Goal: Browse casually

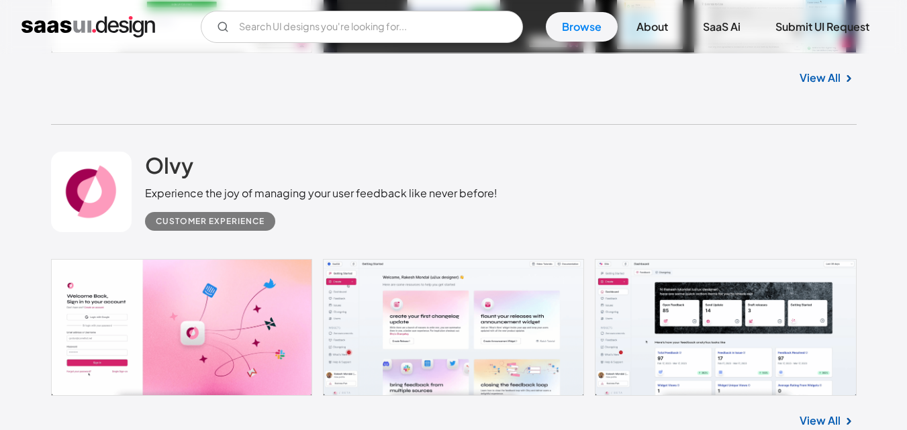
scroll to position [738, 0]
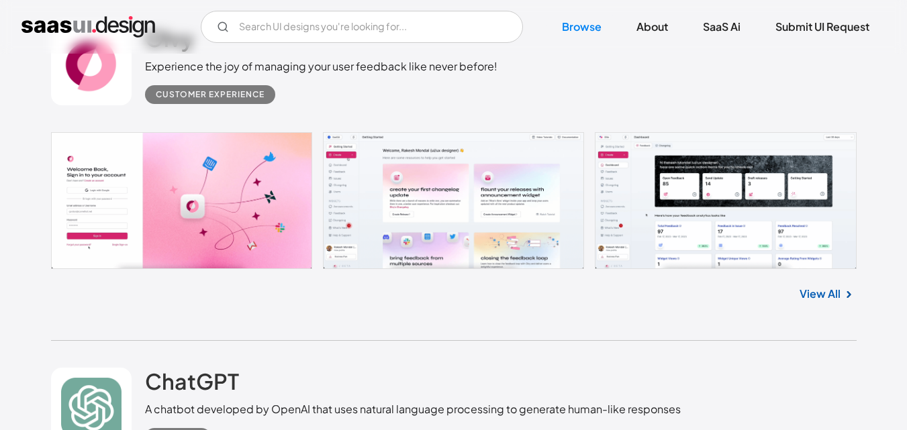
click at [232, 212] on link at bounding box center [453, 200] width 805 height 137
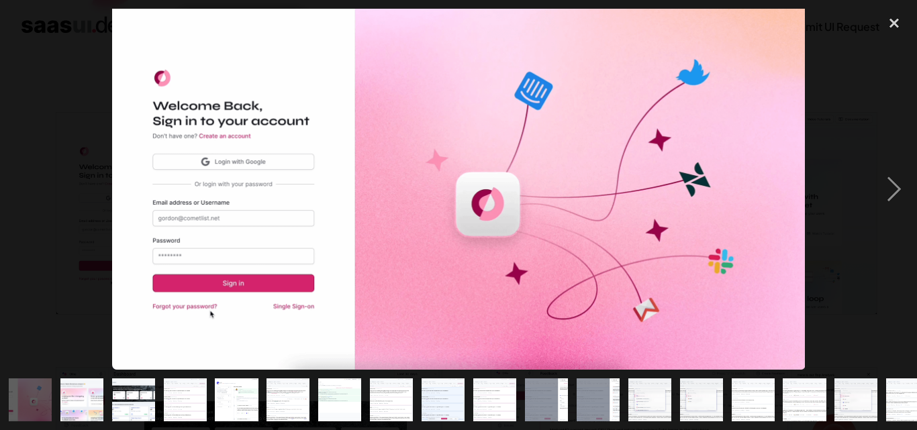
scroll to position [201, 0]
click at [897, 199] on div "next image" at bounding box center [894, 189] width 46 height 361
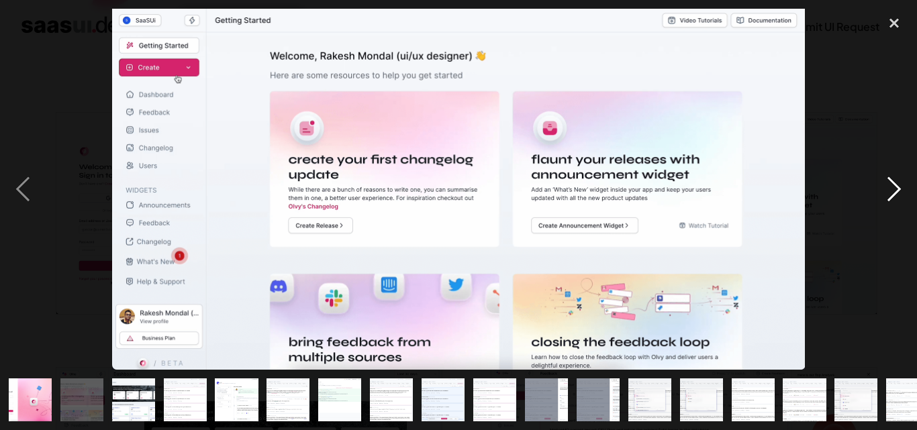
click at [898, 198] on div "next image" at bounding box center [894, 189] width 46 height 361
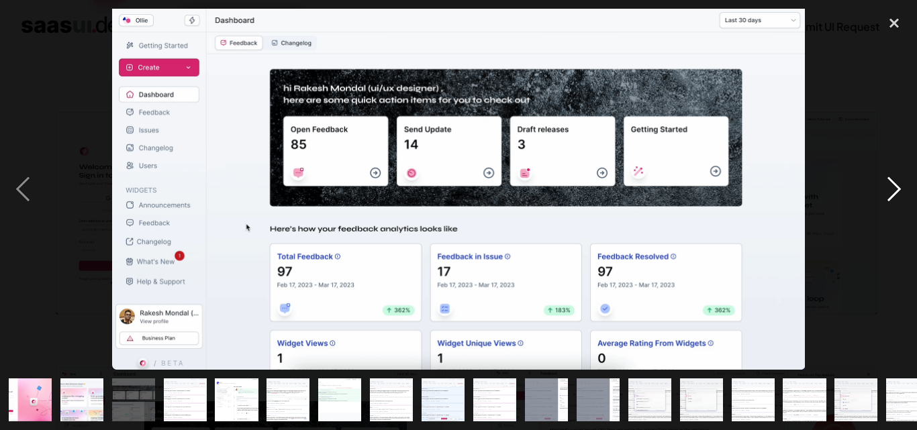
click at [899, 177] on div "next image" at bounding box center [894, 189] width 46 height 361
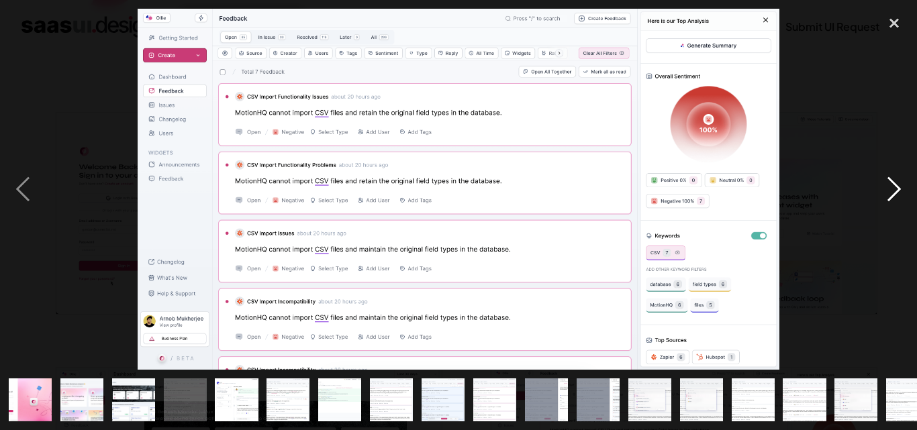
click at [901, 198] on div "next image" at bounding box center [894, 189] width 46 height 361
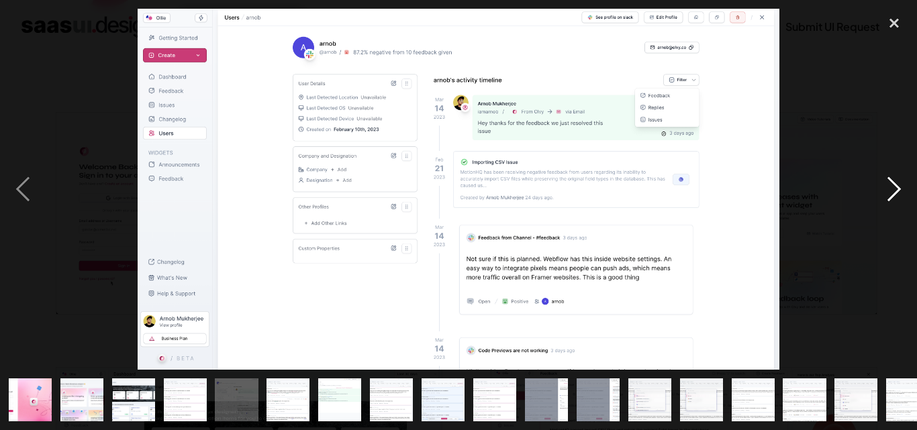
click at [901, 198] on div "next image" at bounding box center [894, 189] width 46 height 361
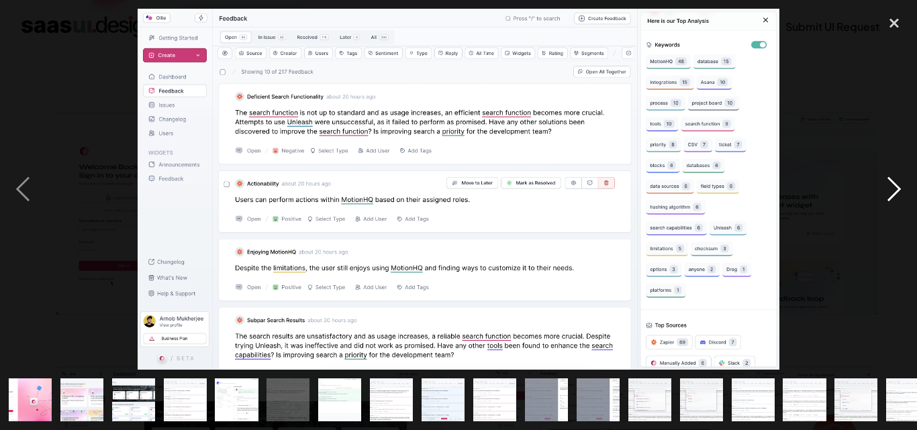
click at [900, 198] on div "next image" at bounding box center [894, 189] width 46 height 361
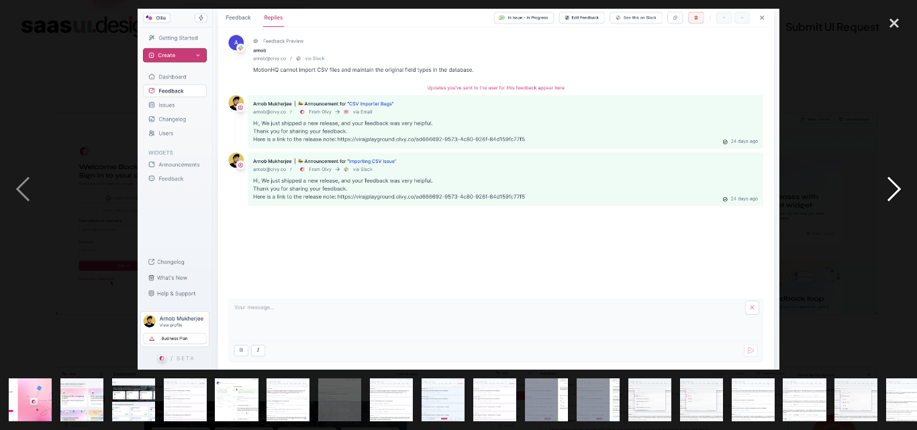
click at [891, 185] on div "next image" at bounding box center [894, 189] width 46 height 361
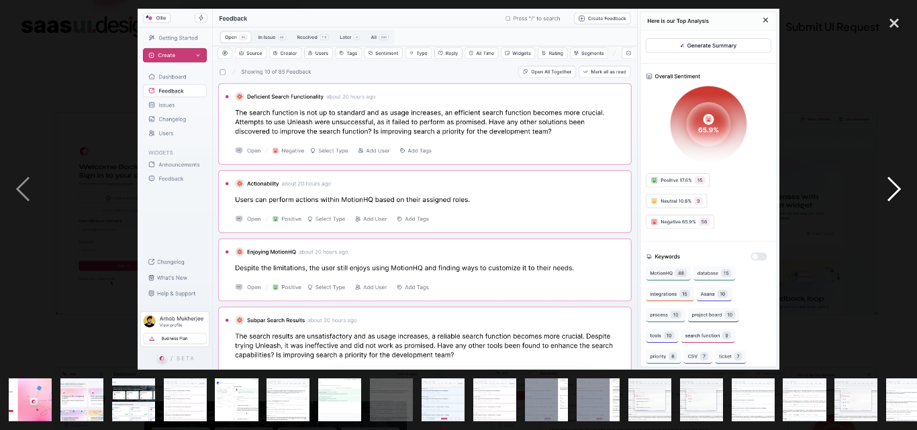
click at [891, 185] on div "next image" at bounding box center [894, 189] width 46 height 361
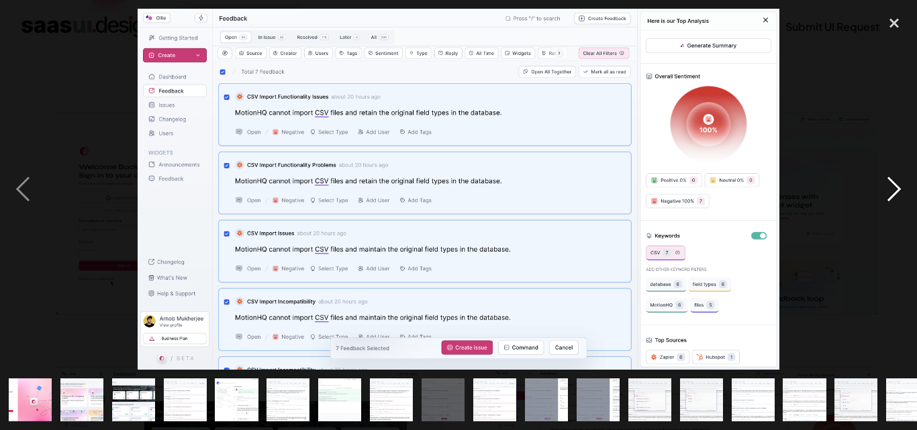
click at [891, 183] on div "next image" at bounding box center [894, 189] width 46 height 361
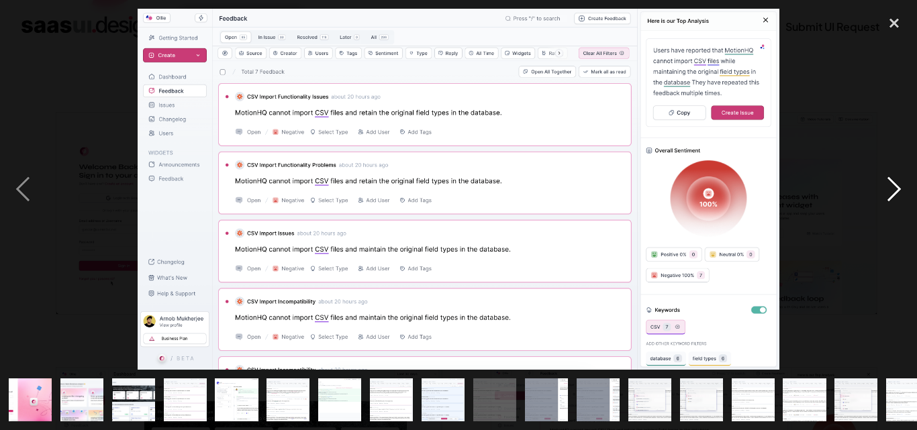
click at [891, 183] on div "next image" at bounding box center [894, 189] width 46 height 361
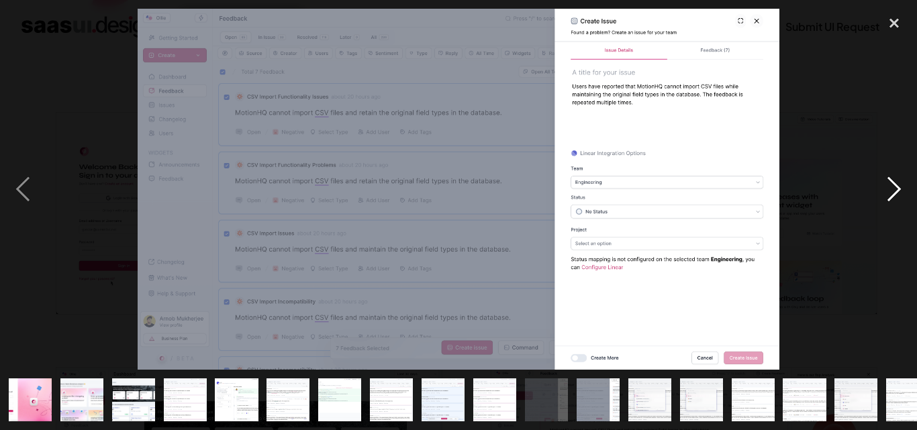
click at [891, 183] on div "next image" at bounding box center [894, 189] width 46 height 361
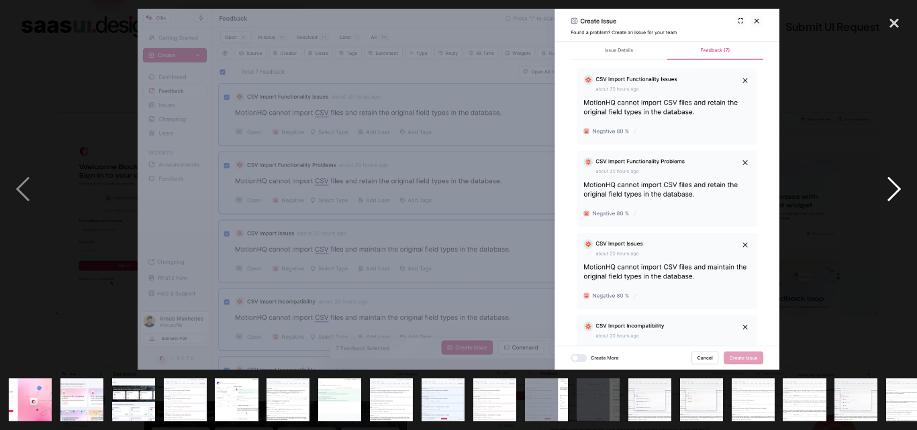
click at [891, 183] on div "next image" at bounding box center [894, 189] width 46 height 361
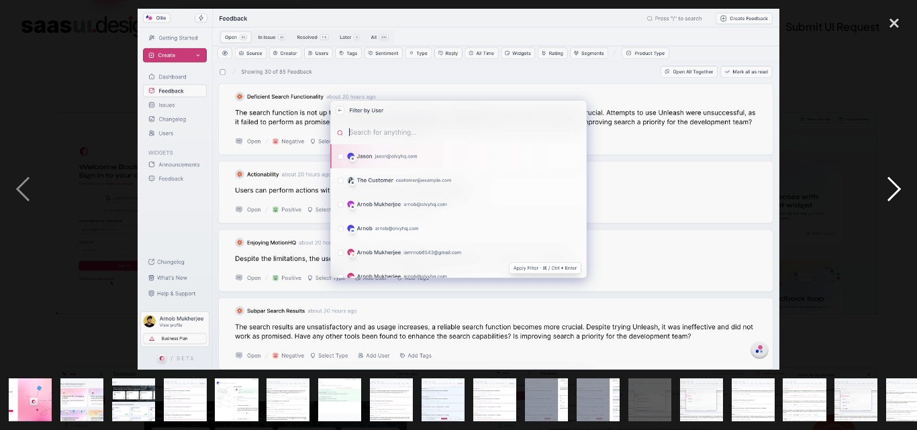
click at [906, 176] on div "next image" at bounding box center [894, 189] width 46 height 361
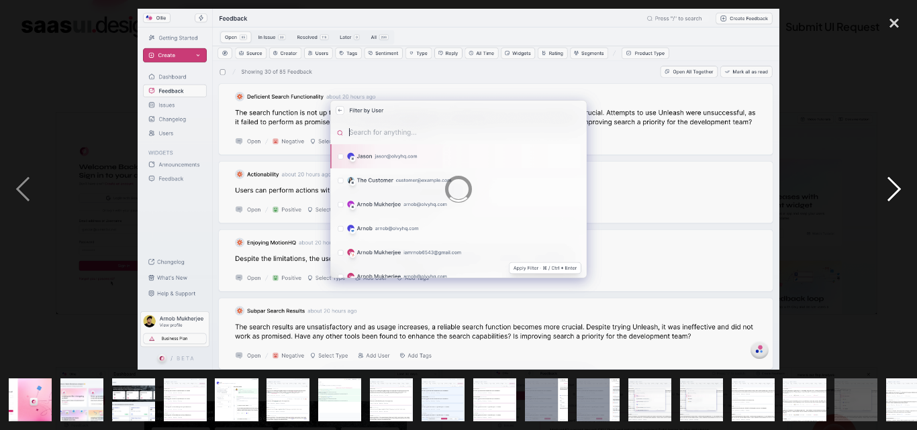
click at [906, 176] on div "next image" at bounding box center [894, 189] width 46 height 361
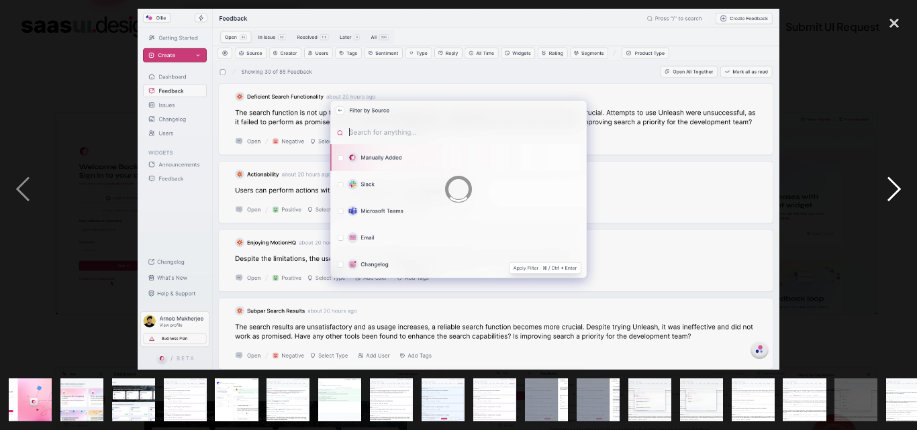
click at [906, 176] on div "next image" at bounding box center [894, 189] width 46 height 361
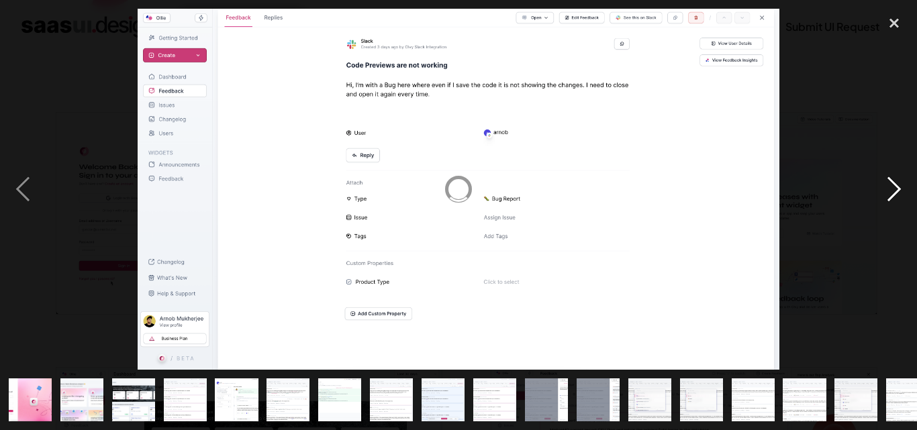
scroll to position [0, 382]
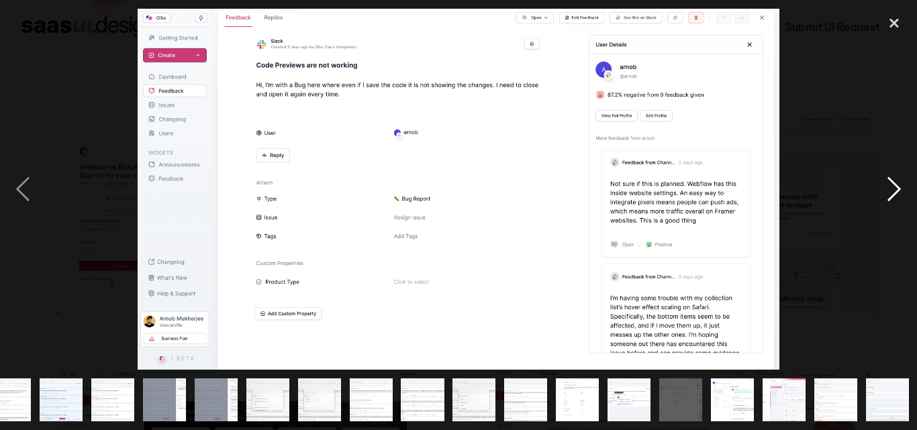
click at [906, 176] on div "next image" at bounding box center [894, 189] width 46 height 361
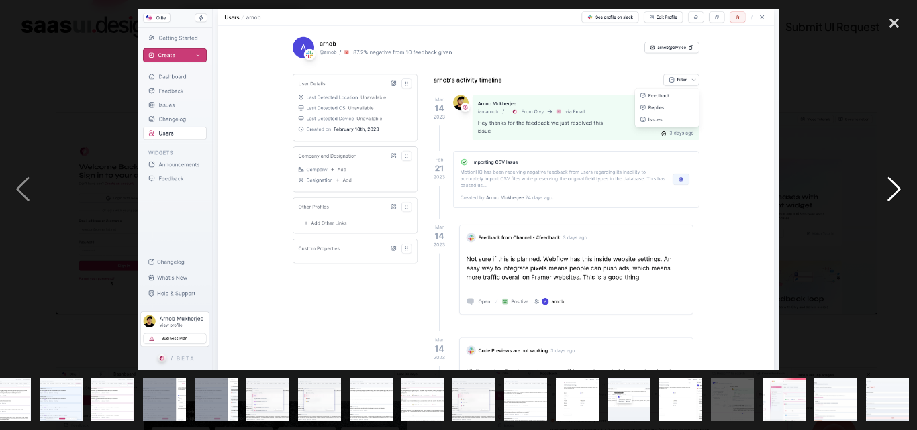
click at [886, 182] on div "next image" at bounding box center [894, 189] width 46 height 361
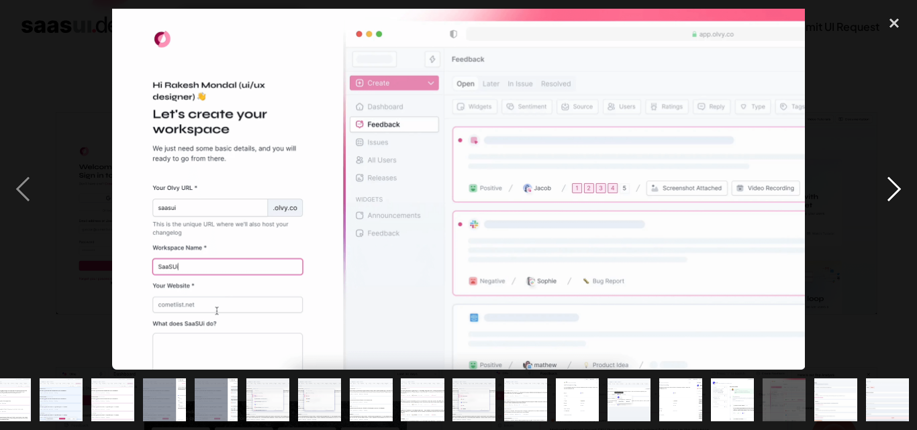
click at [886, 181] on div "next image" at bounding box center [894, 189] width 46 height 361
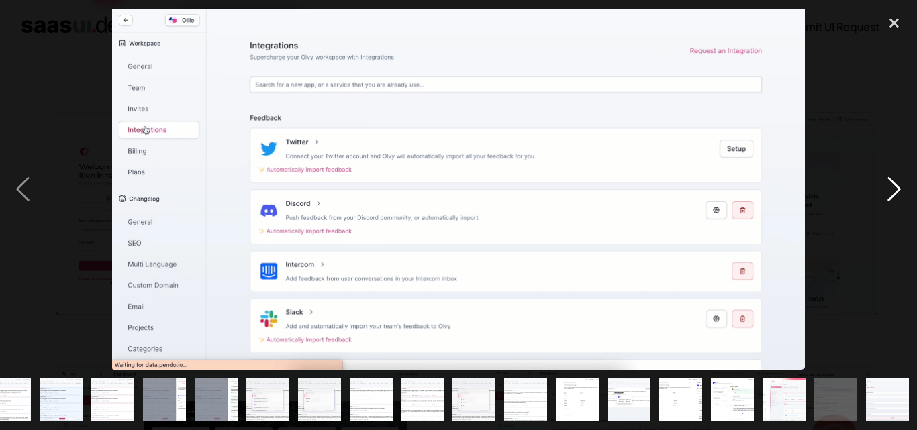
click at [882, 189] on div "next image" at bounding box center [894, 189] width 46 height 361
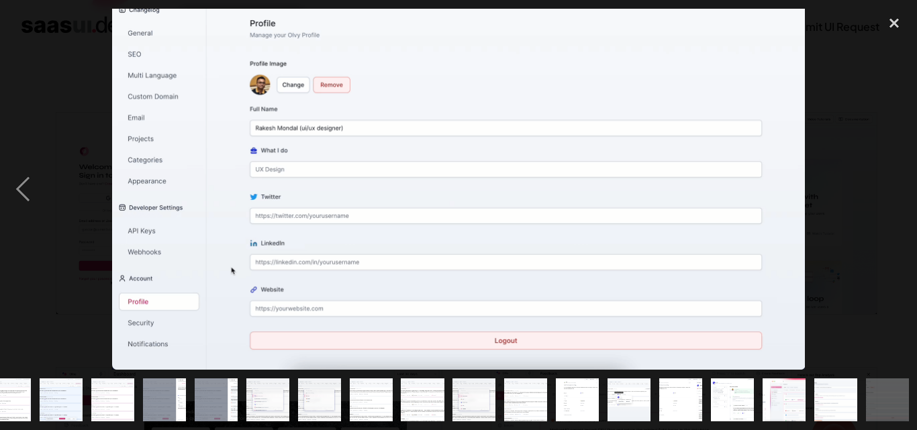
click at [882, 189] on div "next image" at bounding box center [894, 189] width 46 height 361
click at [28, 191] on div "previous image" at bounding box center [23, 189] width 46 height 361
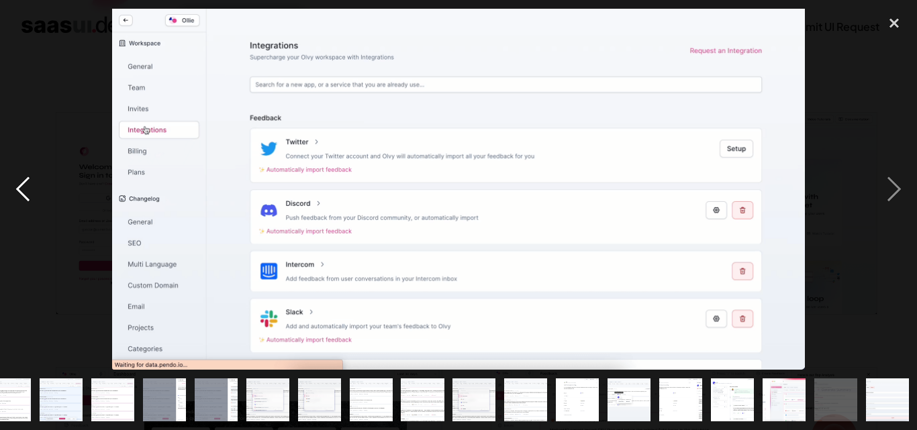
click at [28, 191] on div "previous image" at bounding box center [23, 189] width 46 height 361
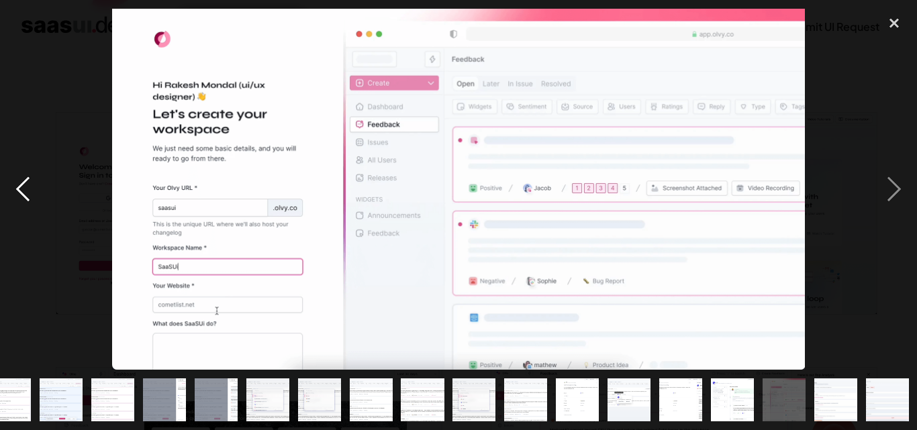
click at [30, 190] on div "previous image" at bounding box center [23, 189] width 46 height 361
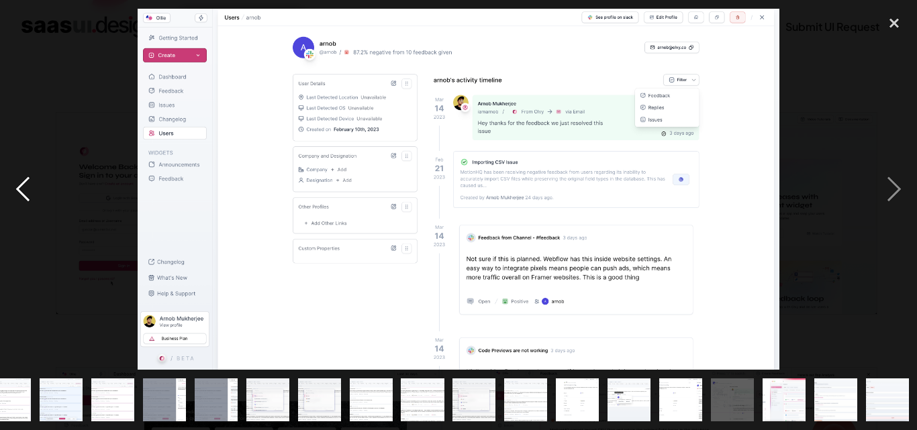
click at [30, 190] on div "previous image" at bounding box center [23, 189] width 46 height 361
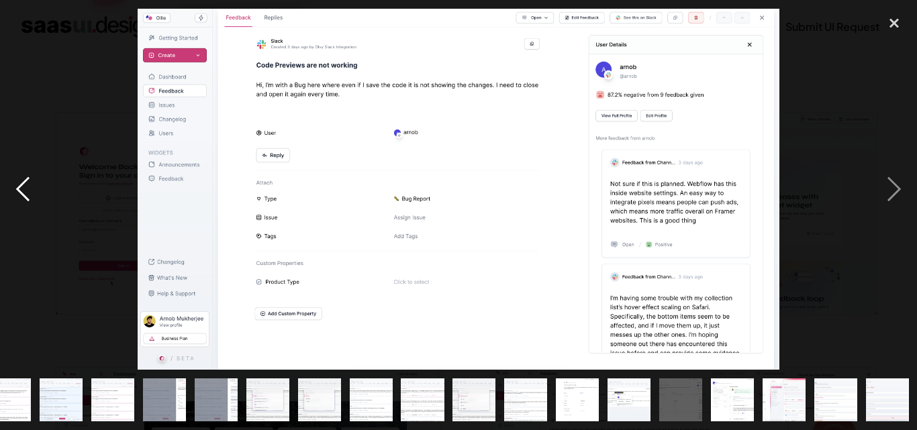
click at [30, 190] on div "previous image" at bounding box center [23, 189] width 46 height 361
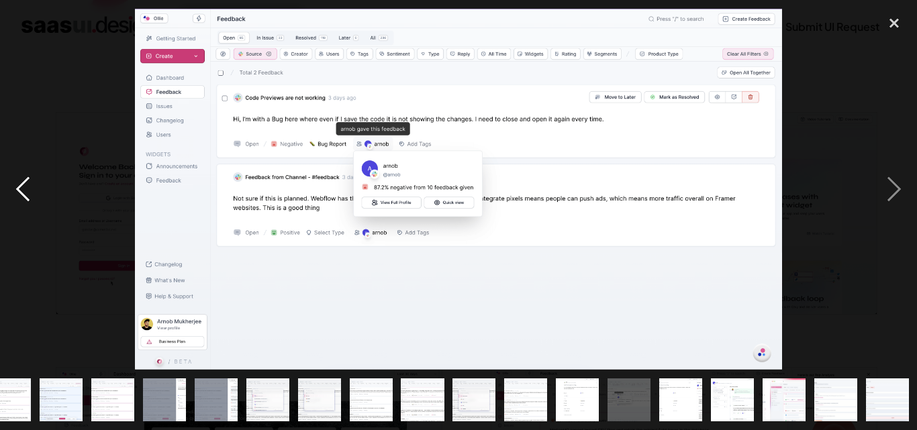
click at [30, 190] on div "previous image" at bounding box center [23, 189] width 46 height 361
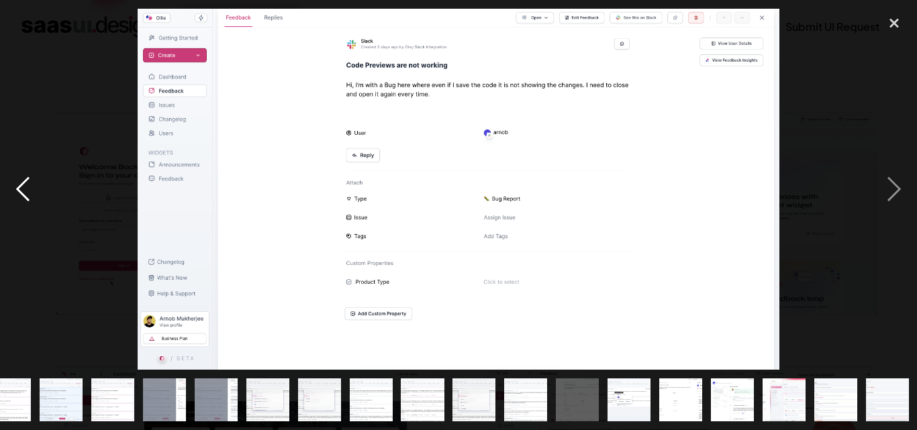
click at [30, 190] on div "previous image" at bounding box center [23, 189] width 46 height 361
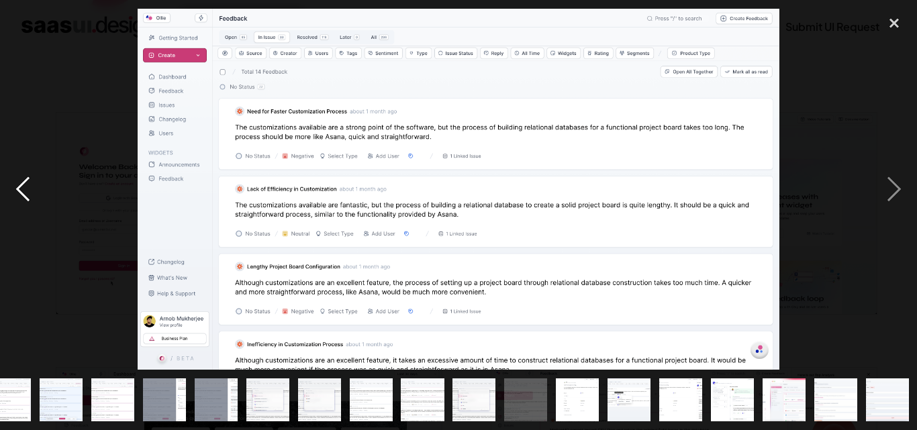
click at [30, 190] on div "previous image" at bounding box center [23, 189] width 46 height 361
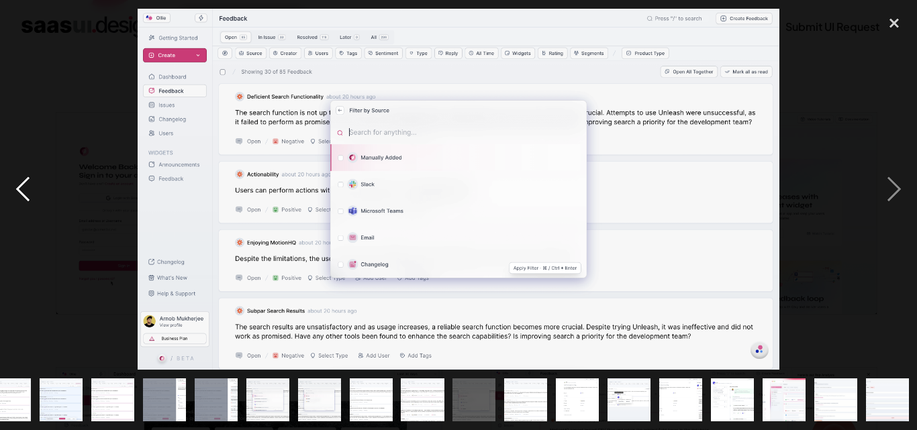
click at [30, 190] on div "previous image" at bounding box center [23, 189] width 46 height 361
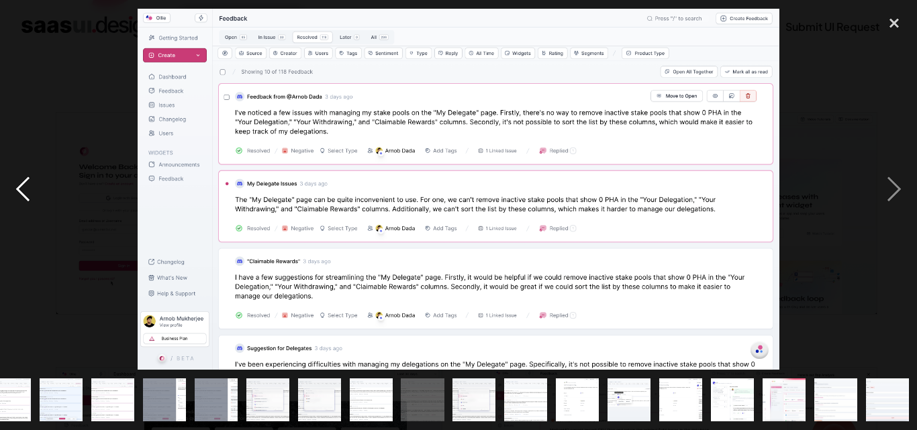
click at [30, 190] on div "previous image" at bounding box center [23, 189] width 46 height 361
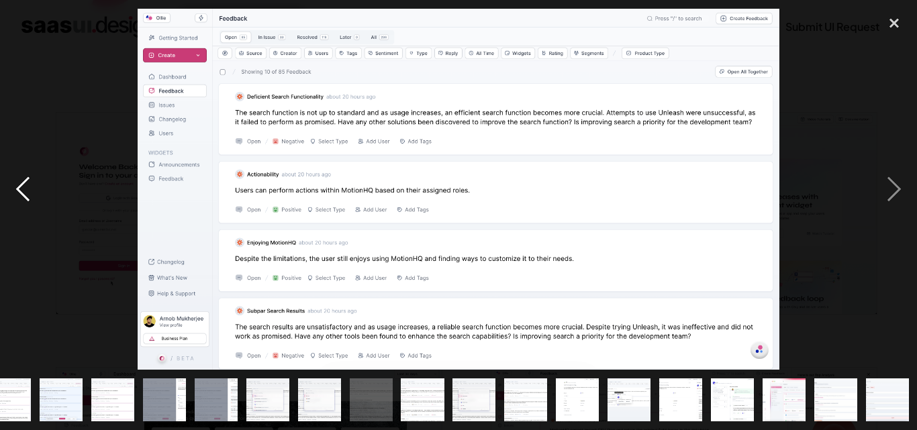
click at [30, 187] on div "previous image" at bounding box center [23, 189] width 46 height 361
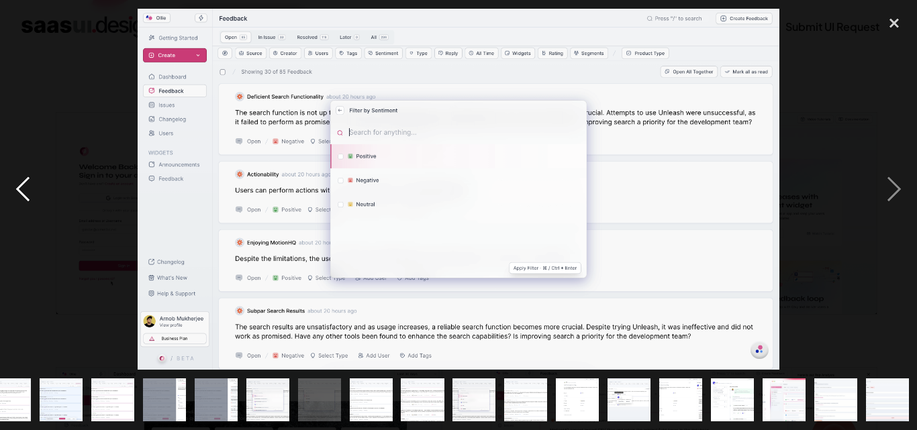
click at [25, 189] on div "previous image" at bounding box center [23, 189] width 46 height 361
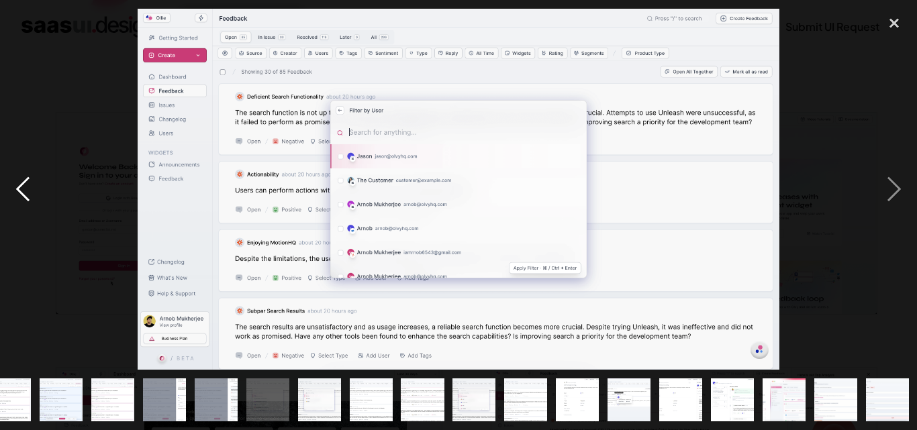
click at [25, 187] on div "previous image" at bounding box center [23, 189] width 46 height 361
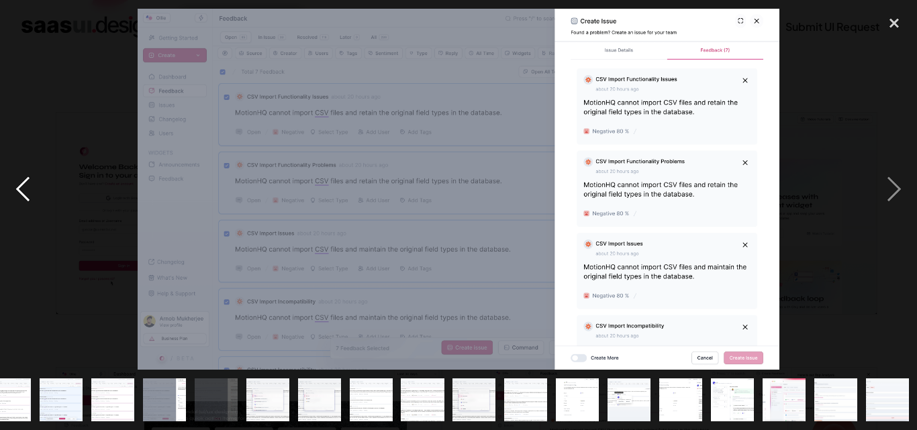
click at [25, 187] on div "previous image" at bounding box center [23, 189] width 46 height 361
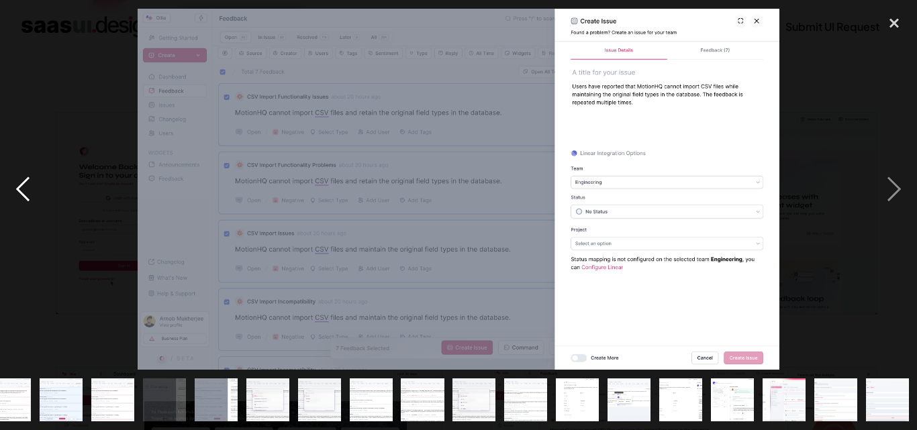
click at [25, 187] on div "previous image" at bounding box center [23, 189] width 46 height 361
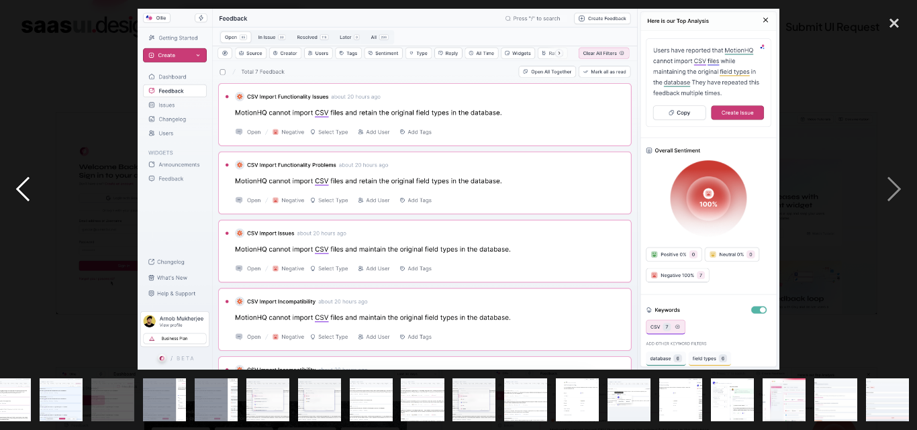
click at [25, 187] on div "previous image" at bounding box center [23, 189] width 46 height 361
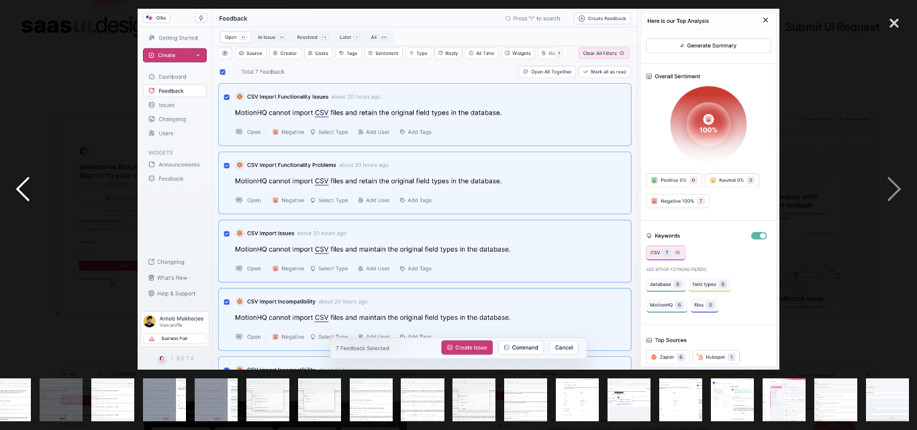
click at [25, 187] on div "previous image" at bounding box center [23, 189] width 46 height 361
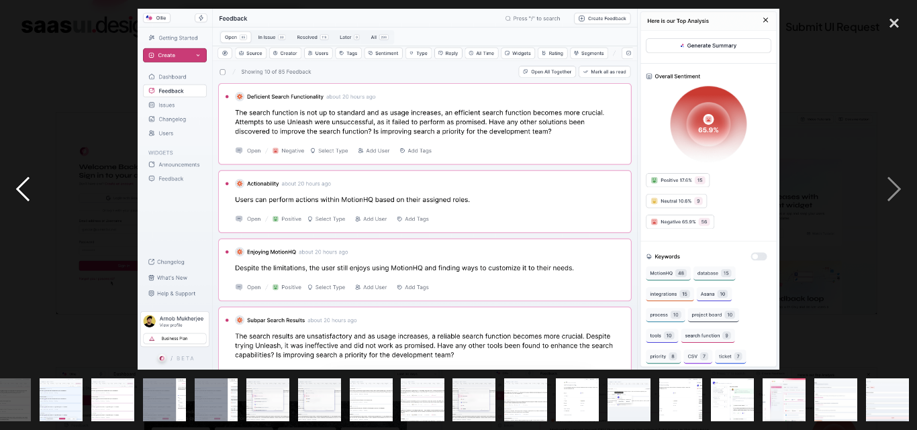
scroll to position [0, 142]
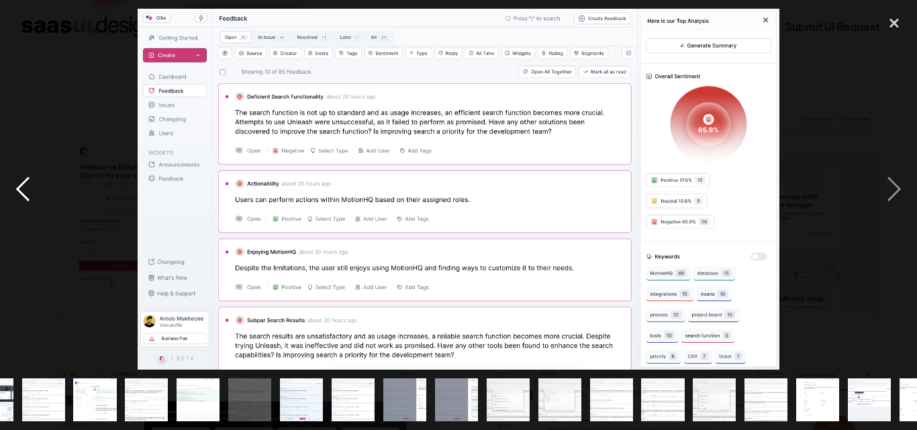
click at [25, 187] on div "previous image" at bounding box center [23, 189] width 46 height 361
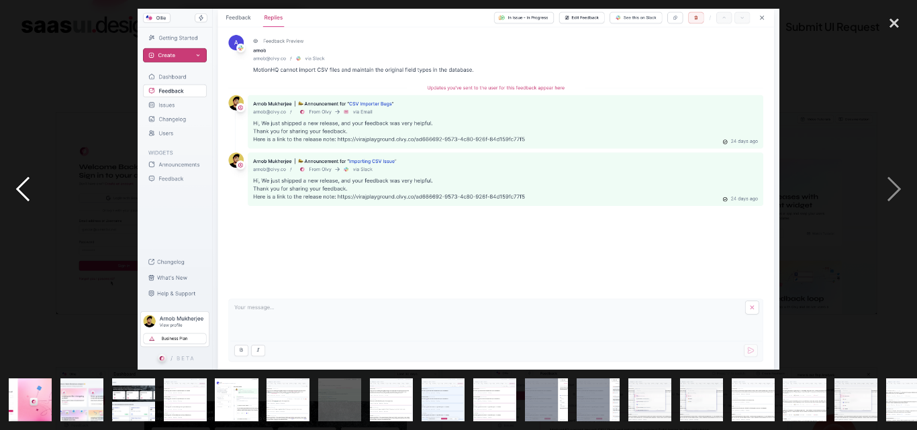
click at [25, 187] on div "previous image" at bounding box center [23, 189] width 46 height 361
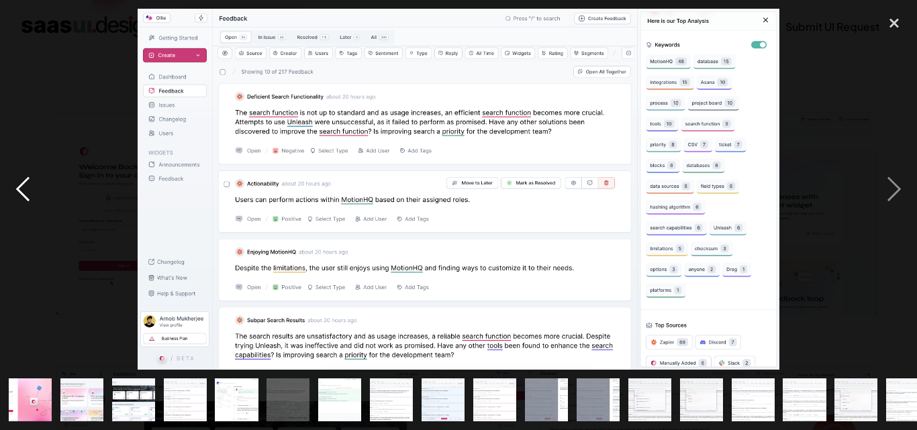
click at [25, 187] on div "previous image" at bounding box center [23, 189] width 46 height 361
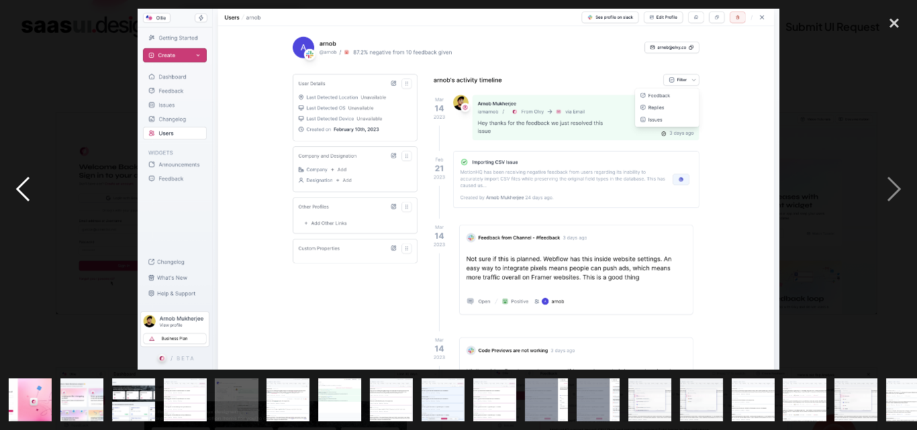
click at [25, 187] on div "previous image" at bounding box center [23, 189] width 46 height 361
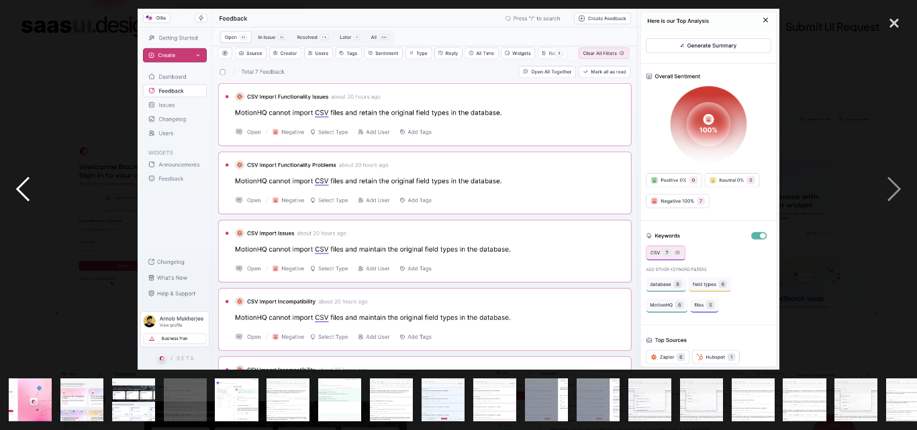
click at [25, 187] on div "previous image" at bounding box center [23, 189] width 46 height 361
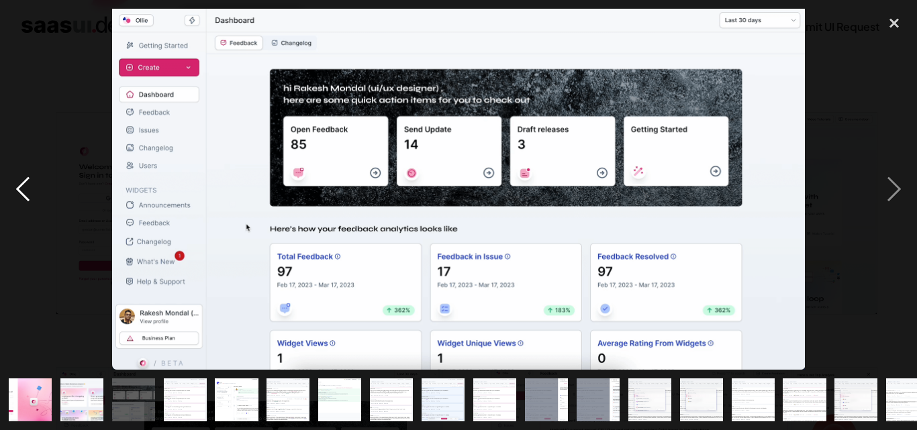
click at [25, 187] on div "previous image" at bounding box center [23, 189] width 46 height 361
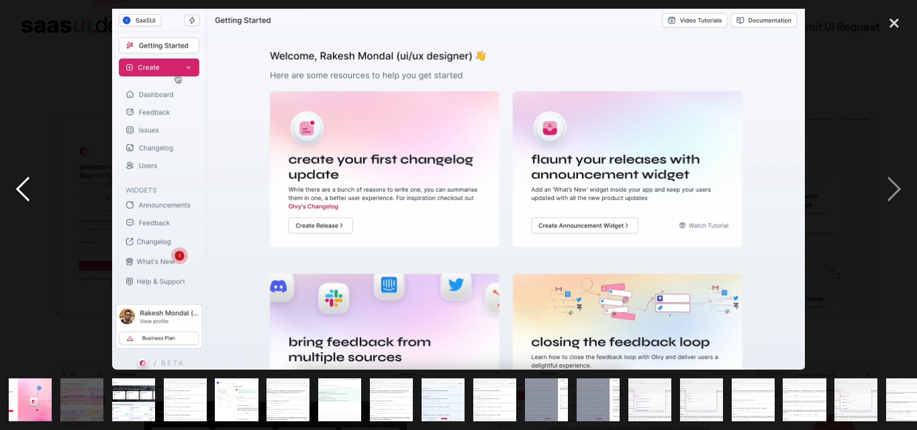
click at [25, 187] on div "previous image" at bounding box center [23, 189] width 46 height 361
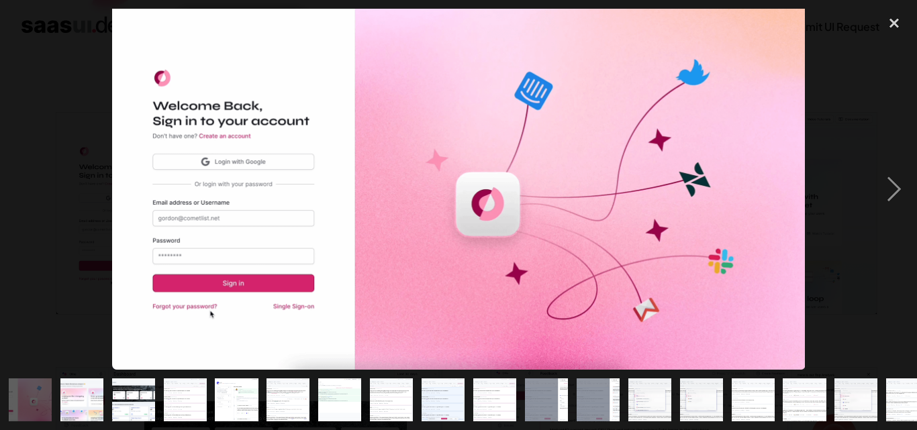
click at [25, 187] on div "previous image" at bounding box center [23, 189] width 46 height 361
click at [69, 378] on img "show item 2 of 25" at bounding box center [81, 399] width 83 height 43
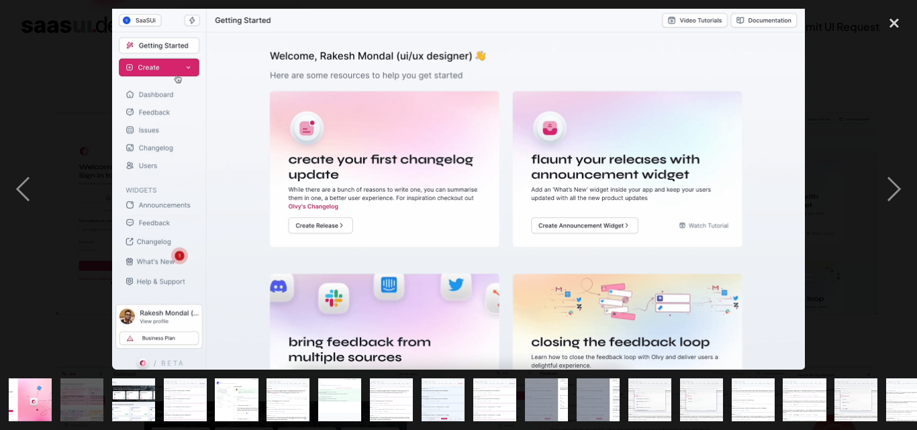
click at [164, 393] on img "show item 4 of 25" at bounding box center [185, 399] width 77 height 43
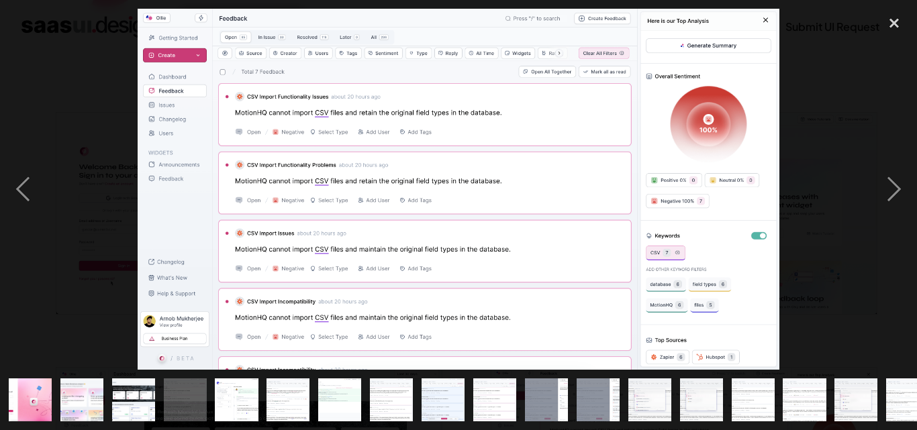
click at [143, 396] on img "show item 3 of 25" at bounding box center [133, 399] width 83 height 43
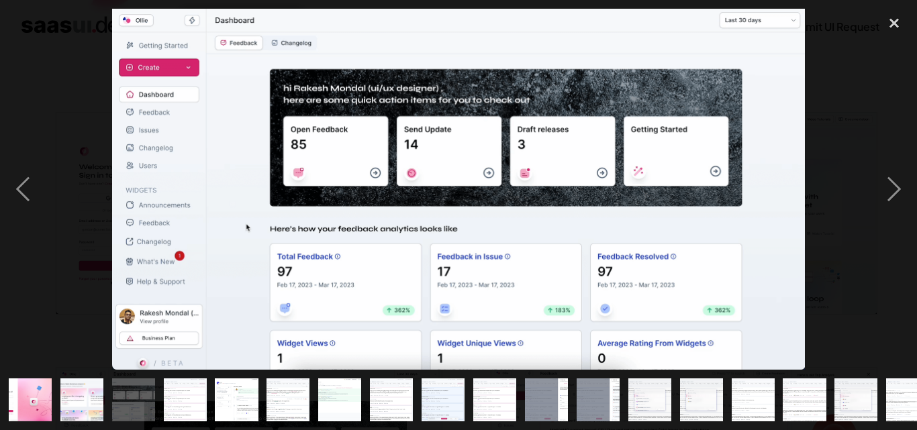
click at [230, 391] on img "show item 5 of 25" at bounding box center [237, 399] width 77 height 43
